Goal: Task Accomplishment & Management: Manage account settings

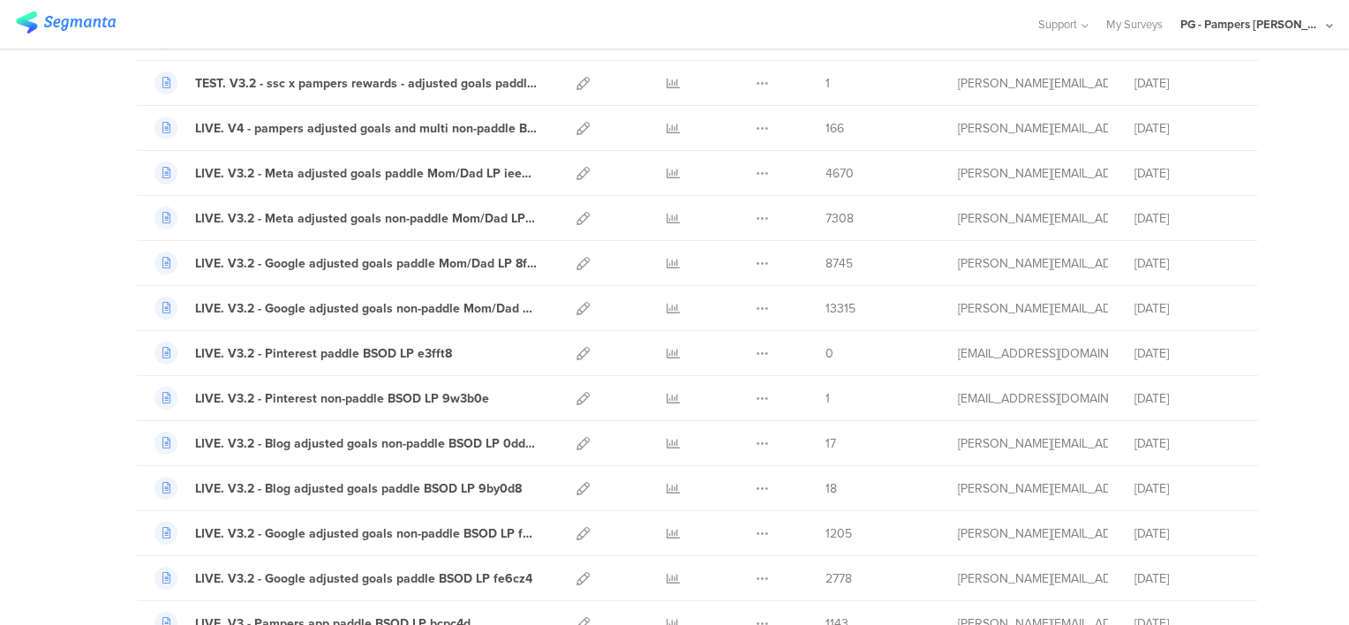
scroll to position [177, 0]
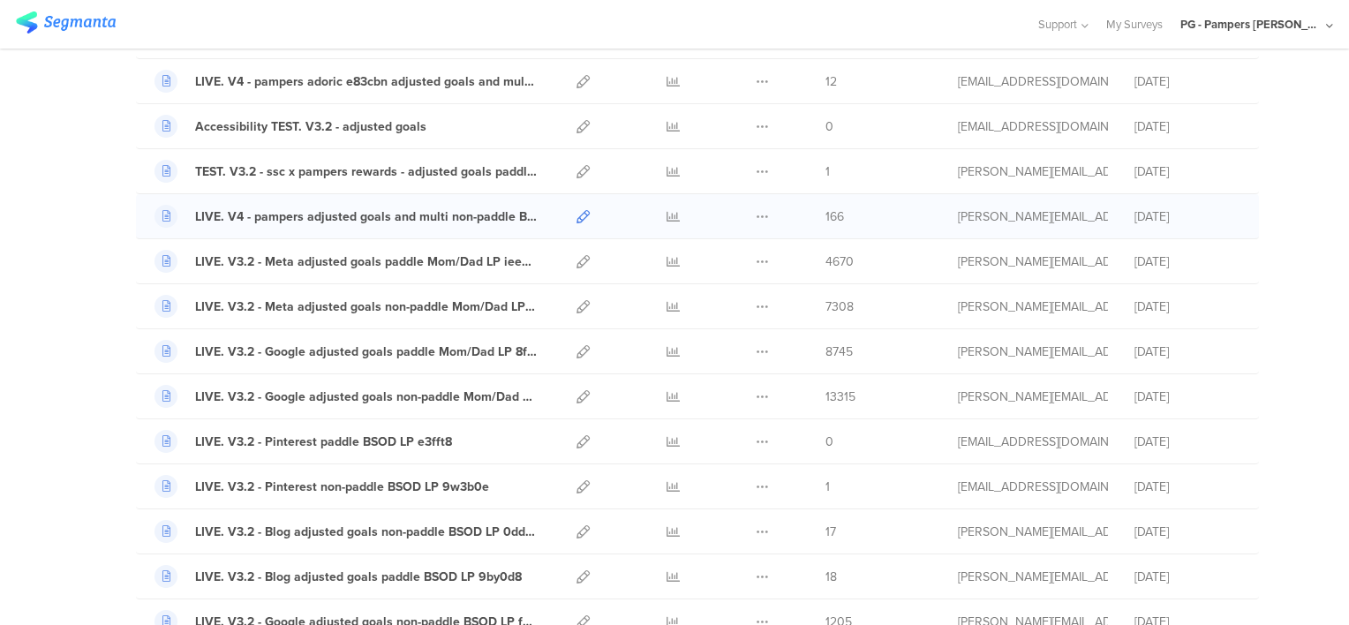
click at [576, 215] on icon at bounding box center [582, 216] width 13 height 13
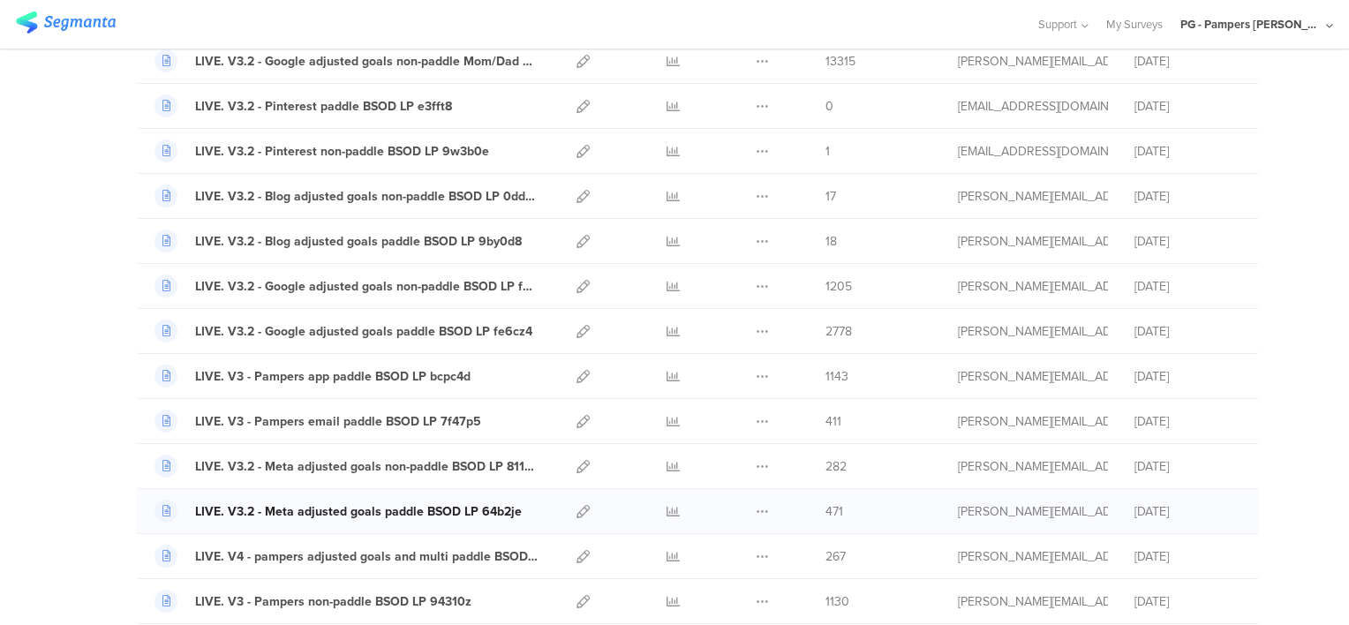
scroll to position [618, 0]
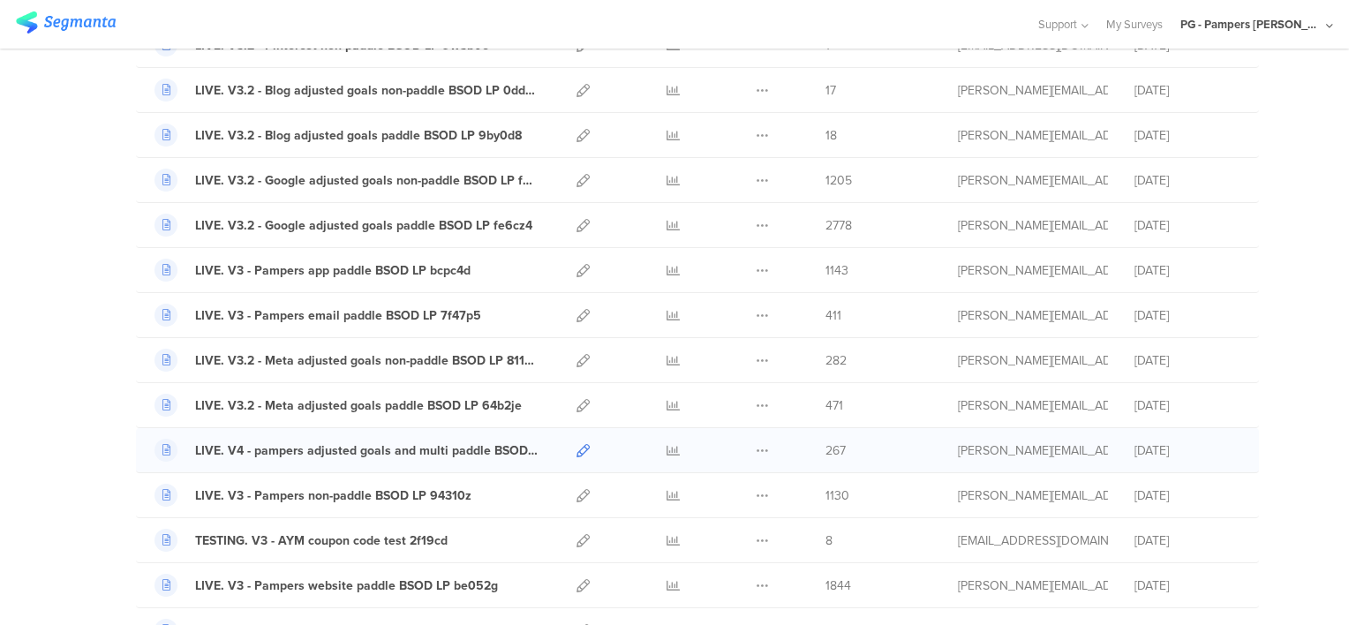
click at [579, 447] on icon at bounding box center [582, 450] width 13 height 13
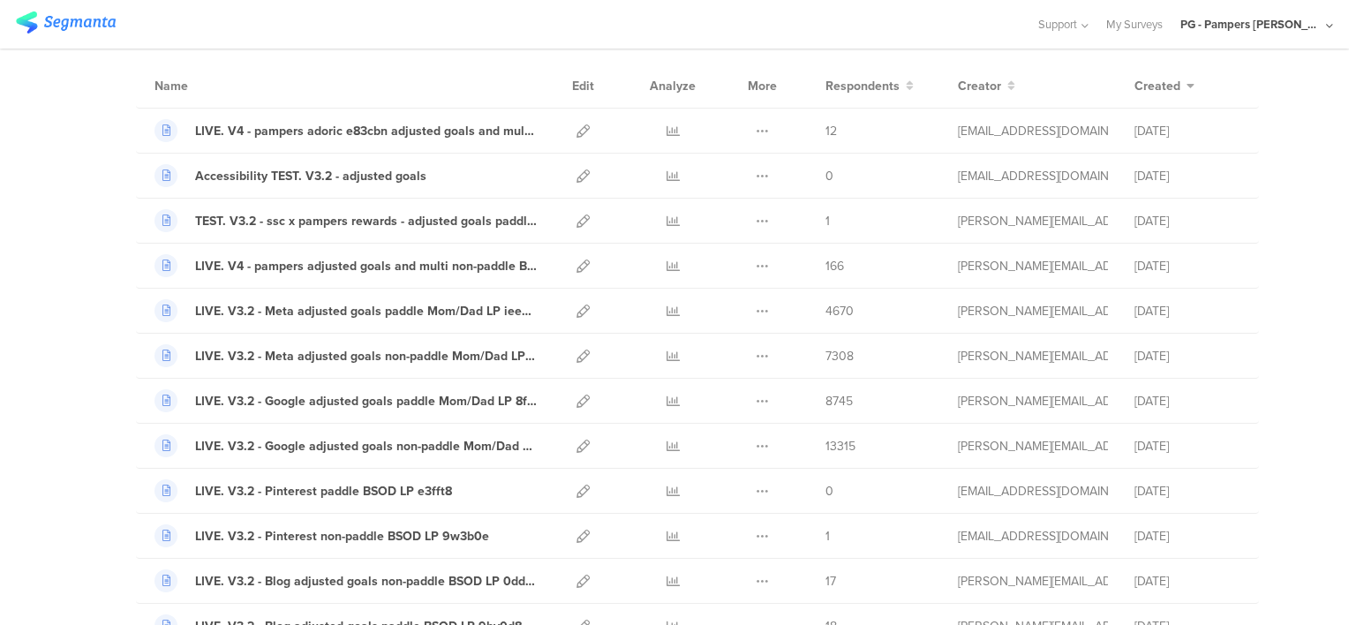
scroll to position [0, 0]
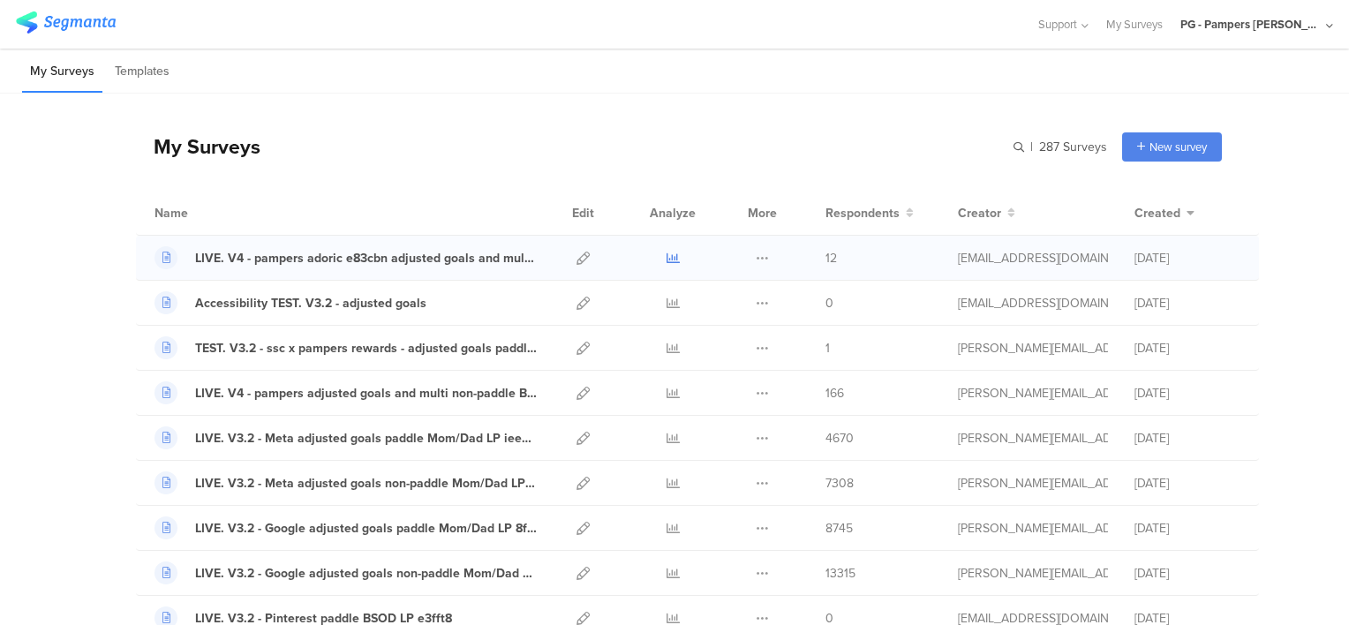
click at [666, 259] on icon at bounding box center [672, 258] width 13 height 13
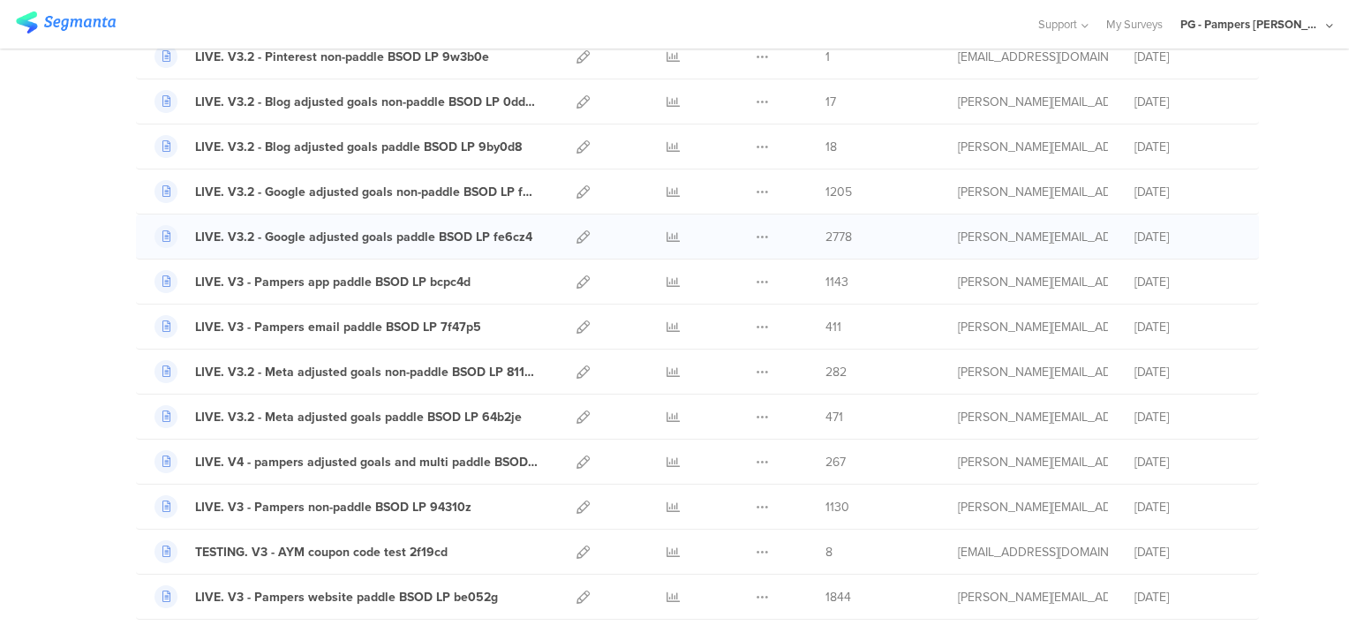
scroll to position [618, 0]
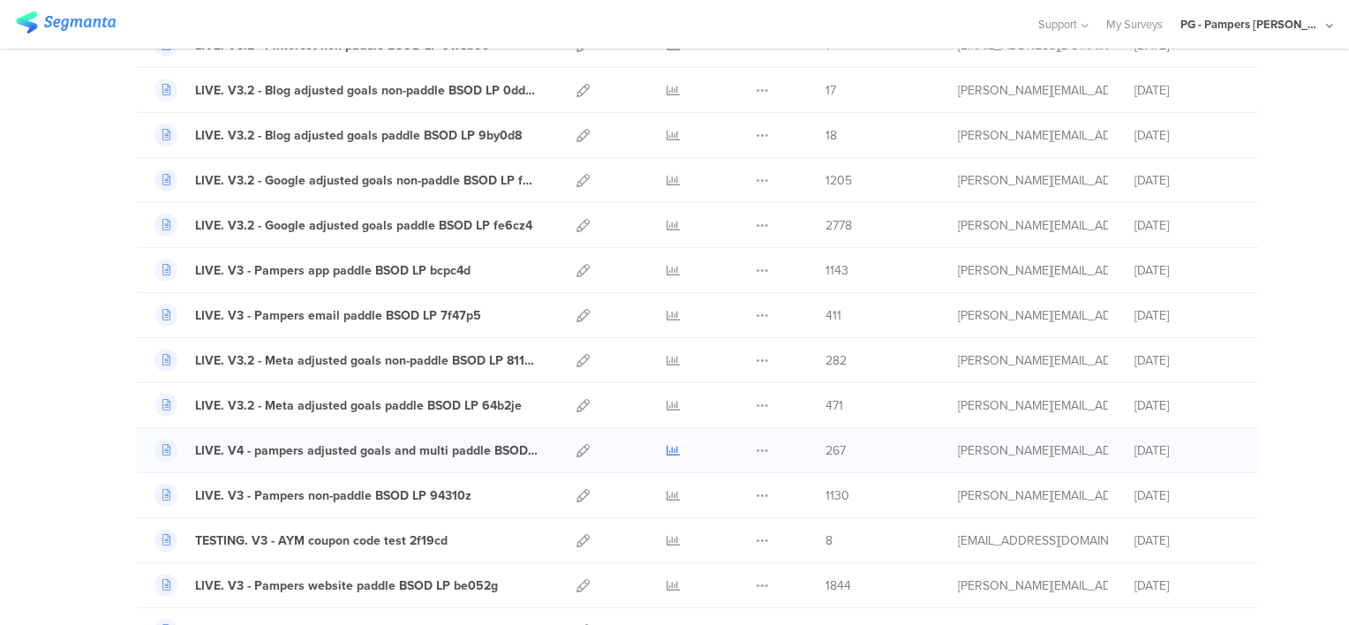
click at [666, 447] on icon at bounding box center [672, 450] width 13 height 13
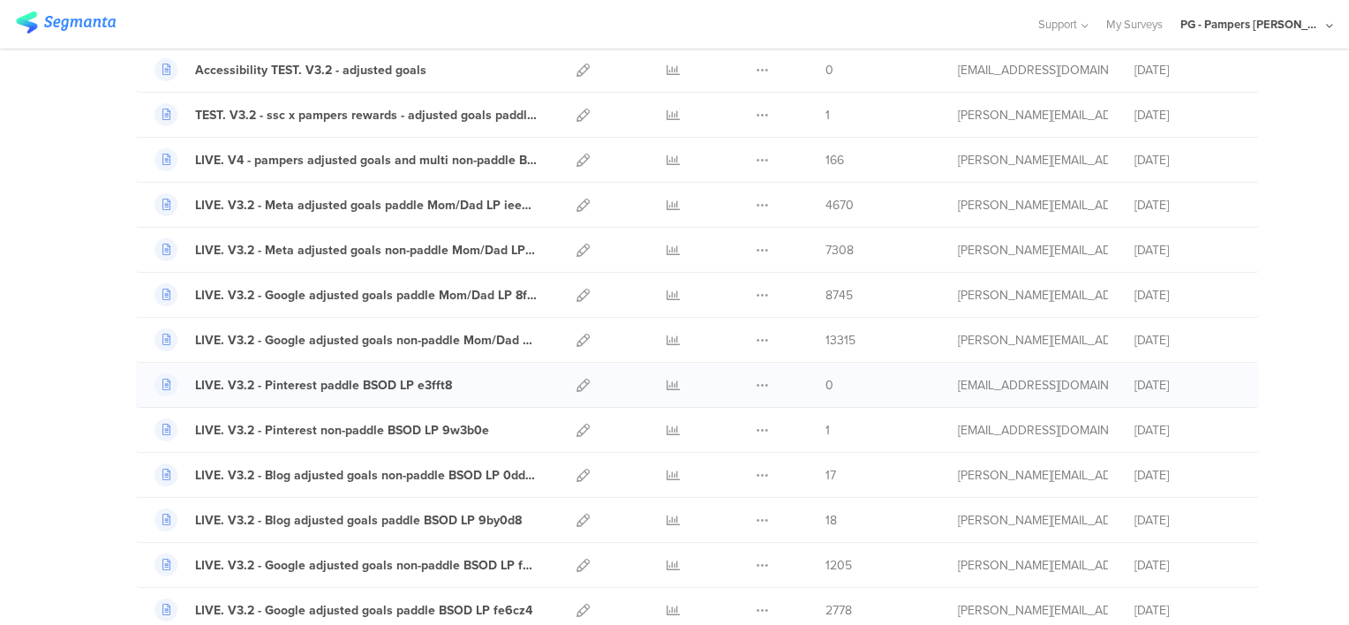
scroll to position [88, 0]
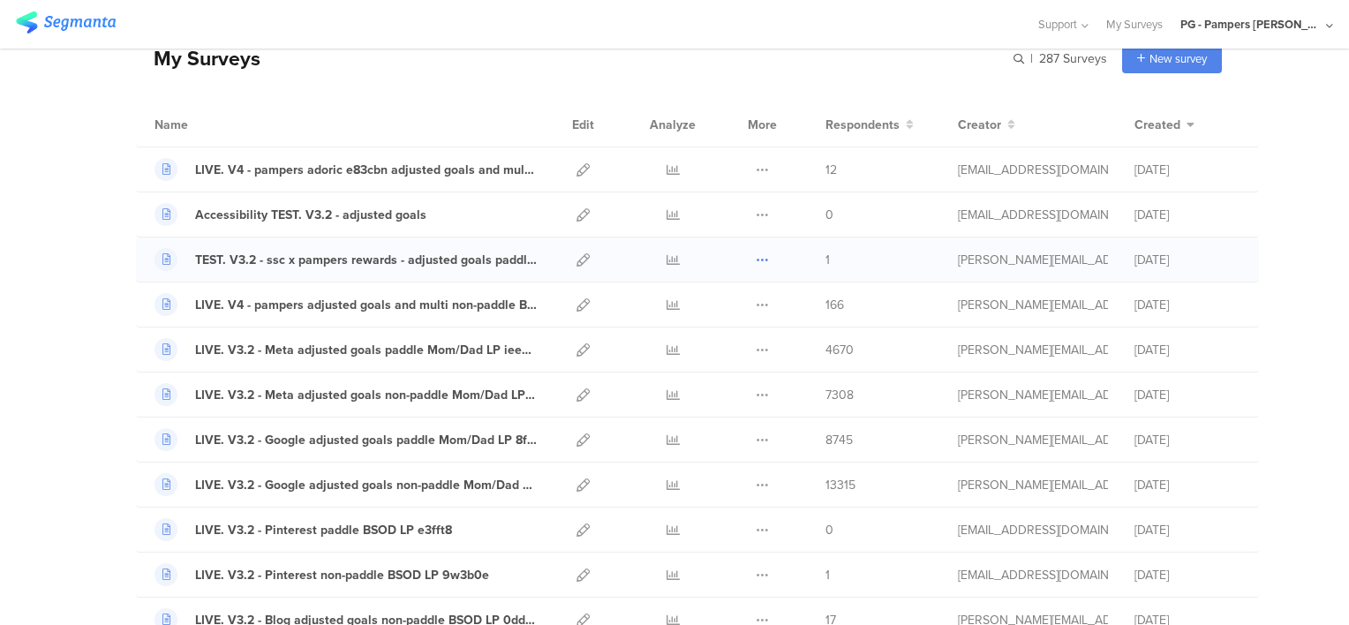
click at [757, 255] on icon at bounding box center [761, 259] width 13 height 13
click at [830, 310] on span "166" at bounding box center [834, 305] width 19 height 19
drag, startPoint x: 901, startPoint y: 310, endPoint x: 806, endPoint y: 307, distance: 95.4
click at [806, 307] on div "LIVE. V4 - pampers adjusted goals and multi non-paddle BSOD LP c5s842 Duplicate…" at bounding box center [697, 304] width 1123 height 45
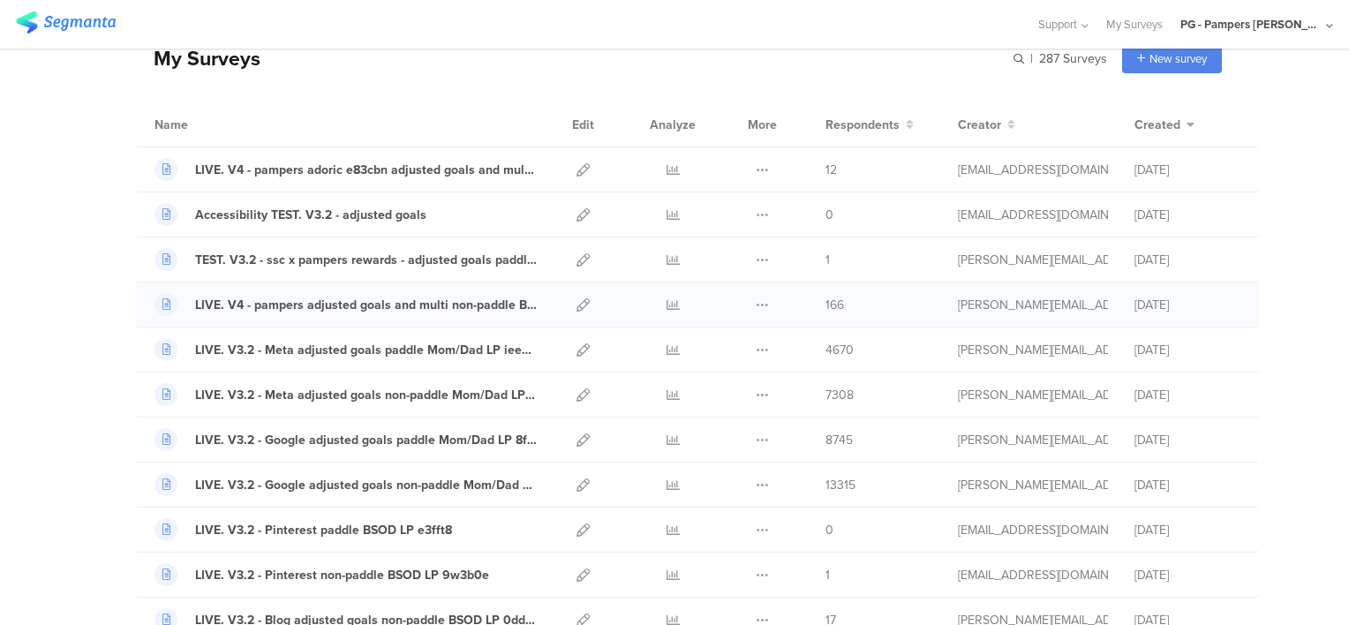
click at [1250, 306] on div "LIVE. V4 - pampers adjusted goals and multi non-paddle BSOD LP c5s842 Duplicate…" at bounding box center [697, 304] width 1123 height 45
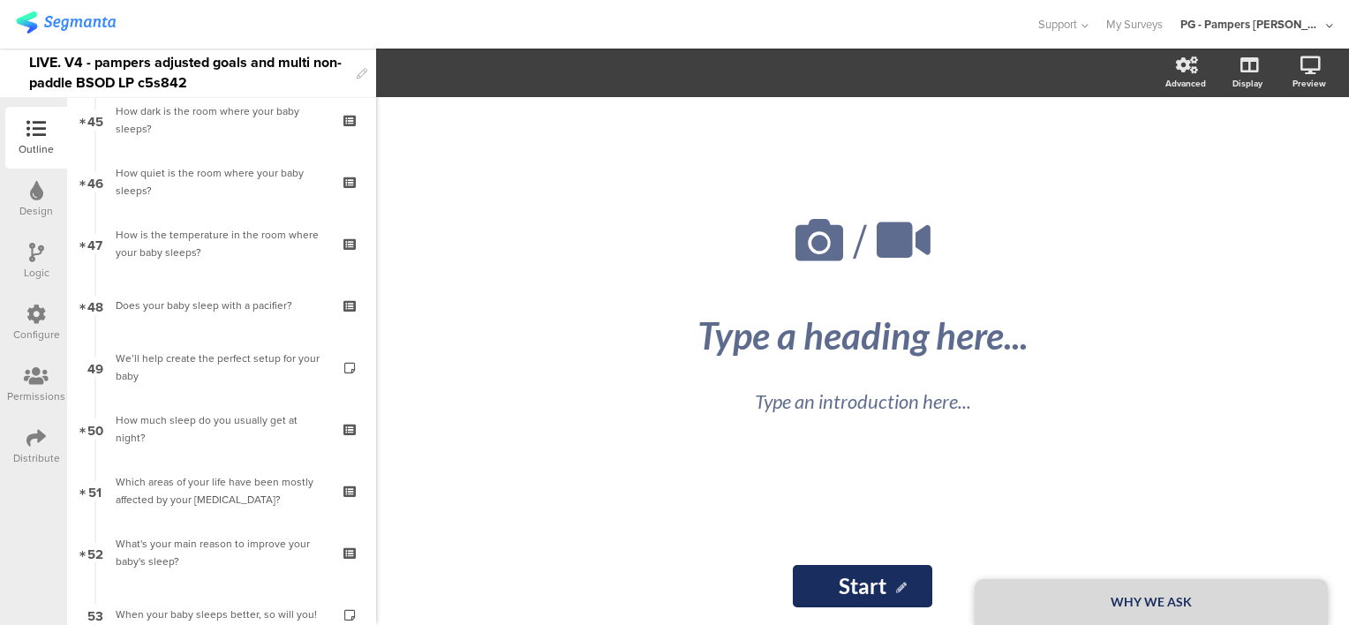
scroll to position [3177, 0]
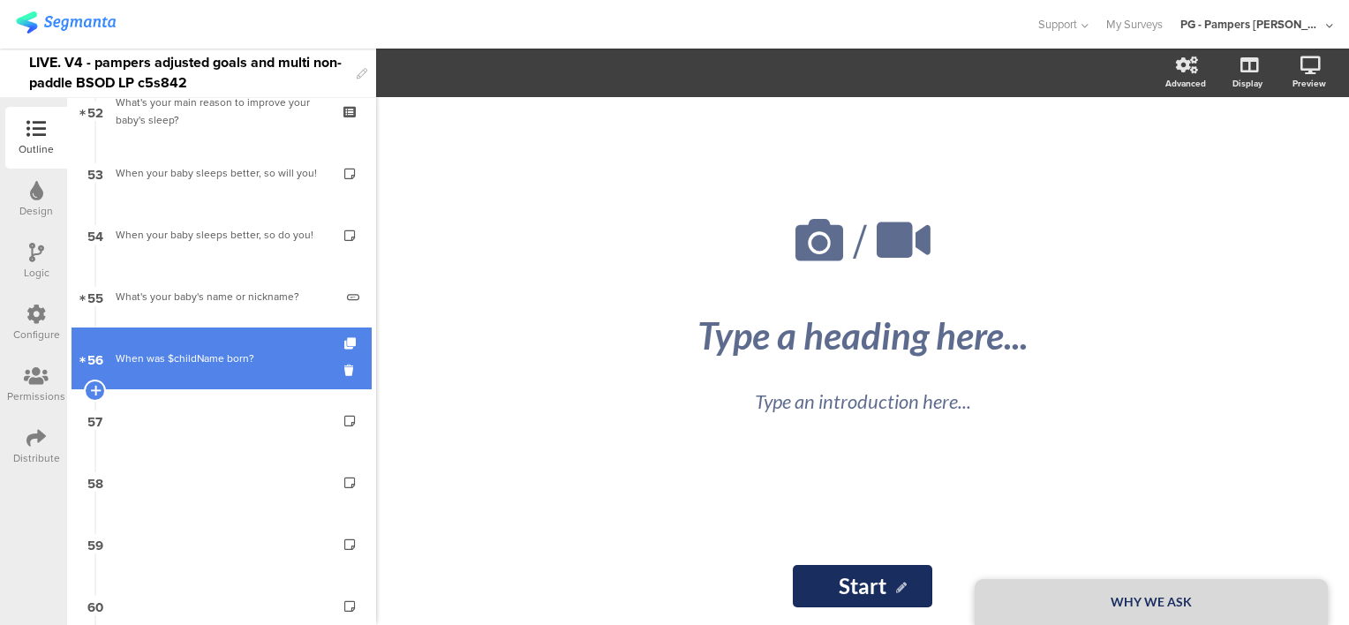
click at [192, 358] on div "When was $childName born?" at bounding box center [221, 358] width 211 height 18
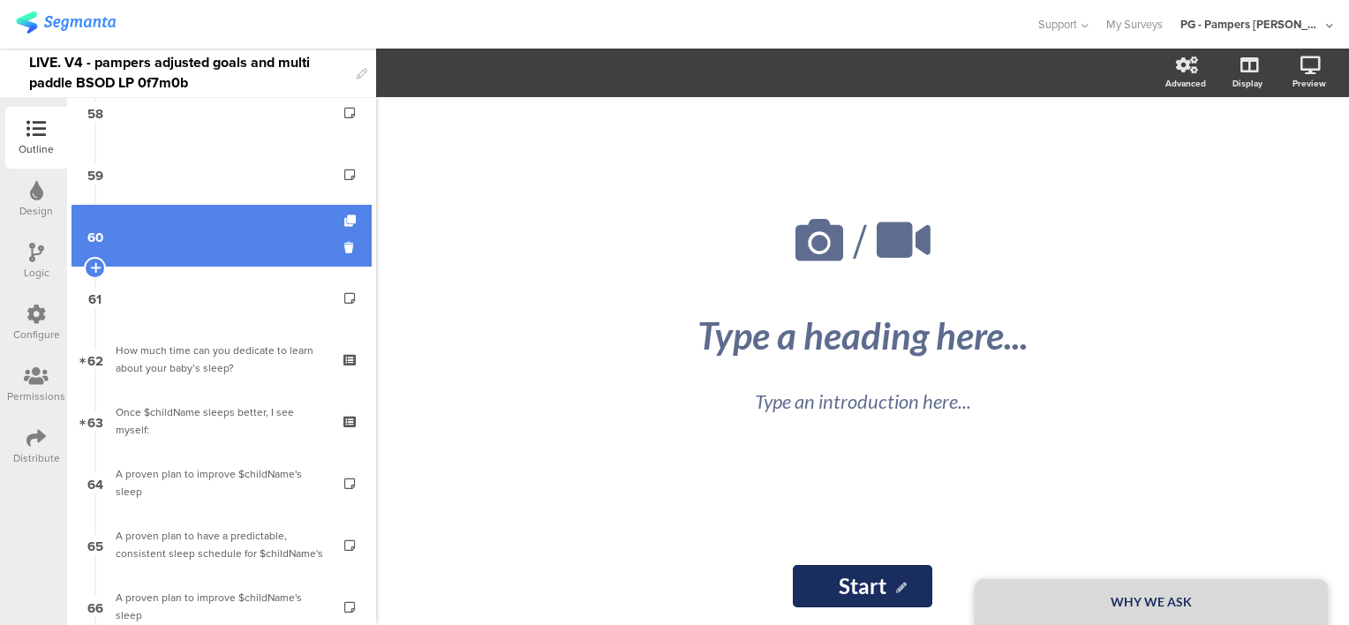
scroll to position [3354, 0]
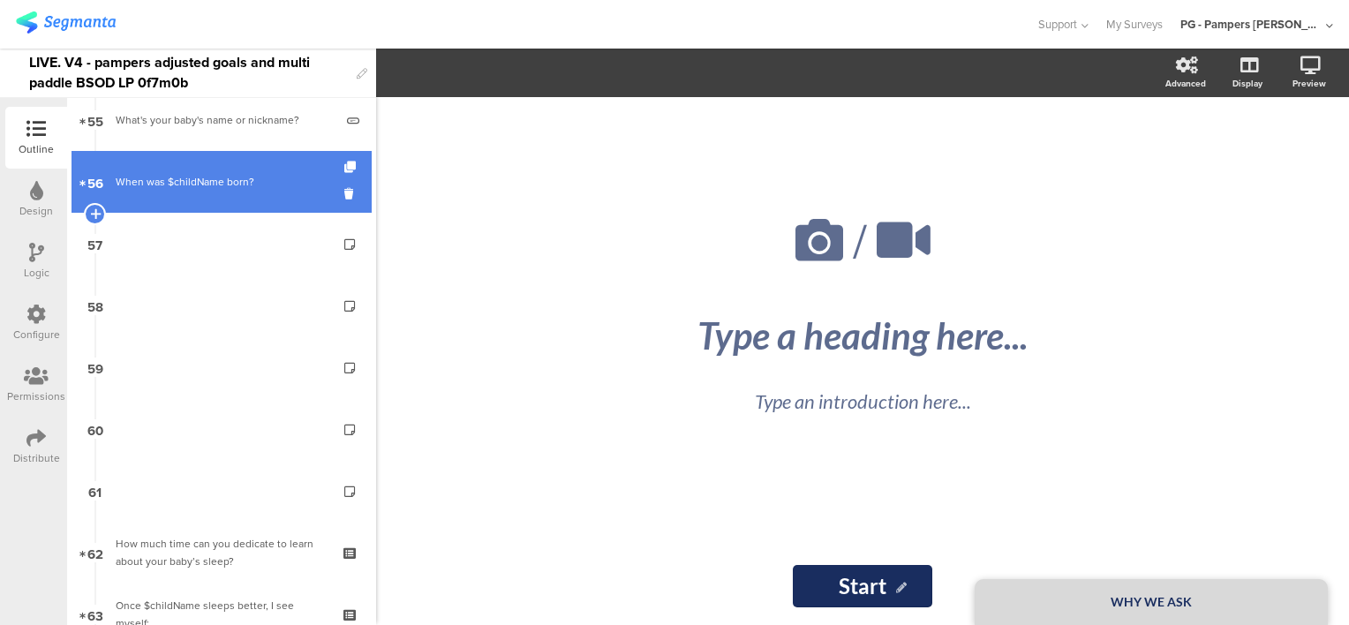
click at [217, 196] on link "56 When was $childName born?" at bounding box center [221, 182] width 300 height 62
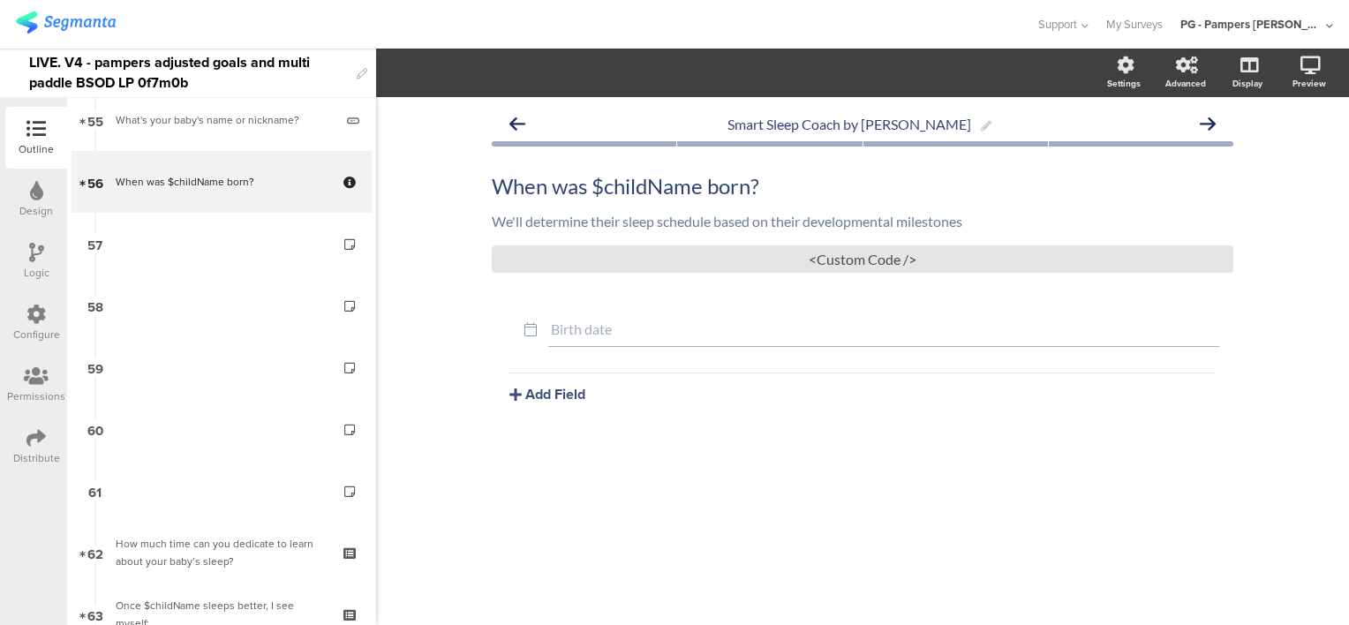
click at [821, 499] on div "Smart Sleep Coach by Pampers When was $childName born? When was $childName born…" at bounding box center [862, 361] width 973 height 528
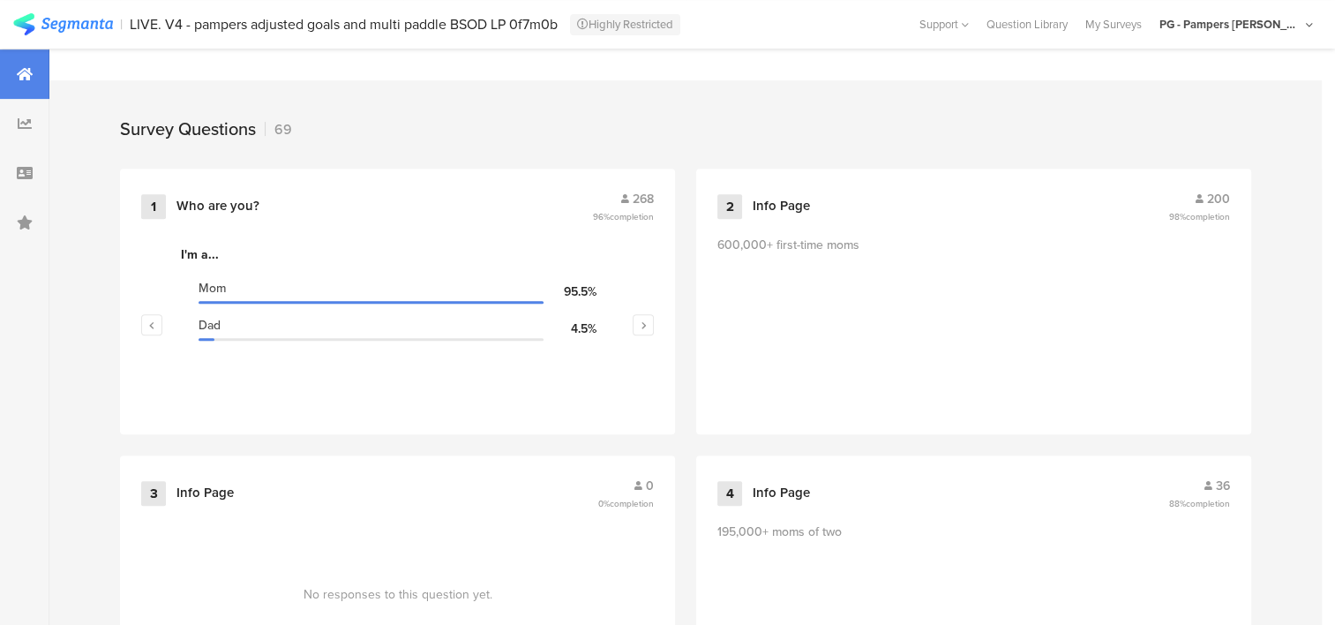
scroll to position [441, 0]
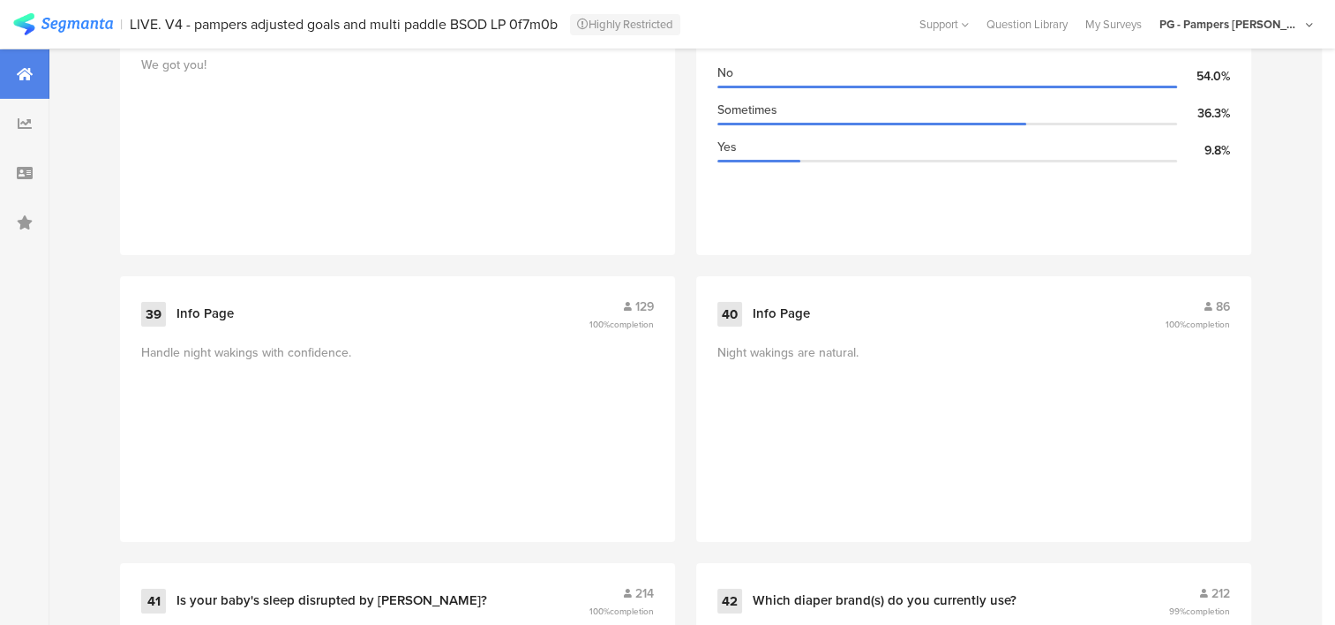
drag, startPoint x: 1281, startPoint y: 297, endPoint x: 1245, endPoint y: 568, distance: 274.2
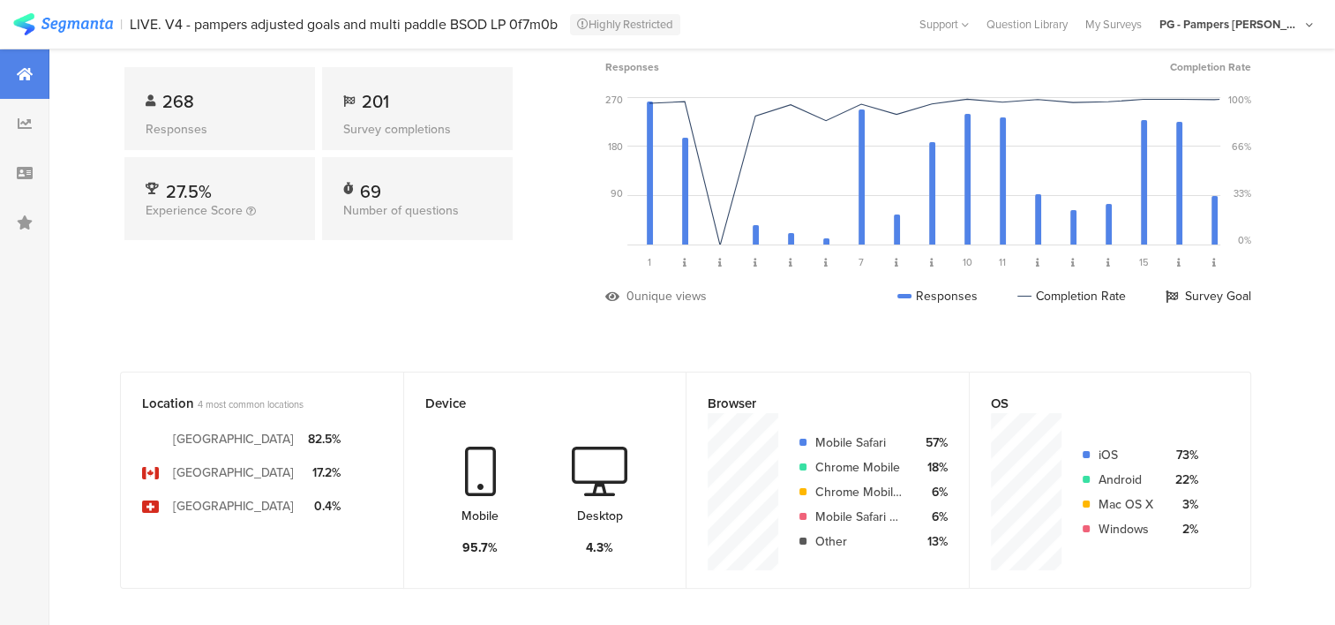
scroll to position [0, 0]
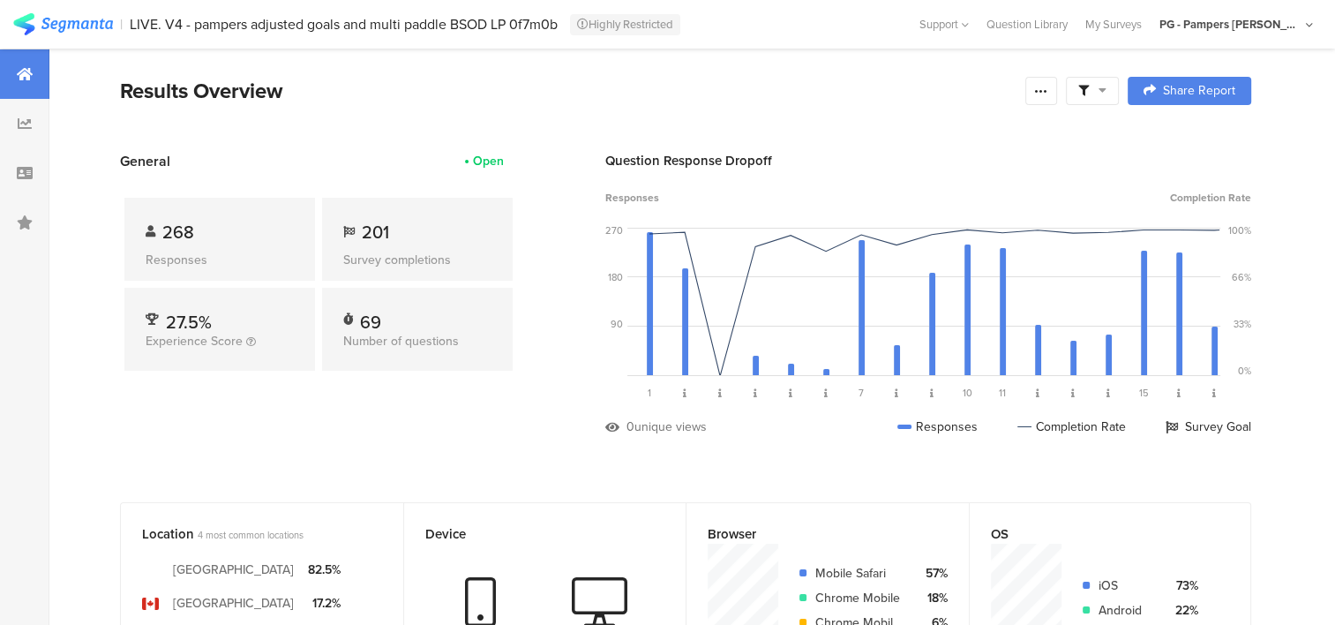
drag, startPoint x: 1281, startPoint y: 558, endPoint x: 1269, endPoint y: 266, distance: 292.4
